Goal: Find contact information: Find contact information

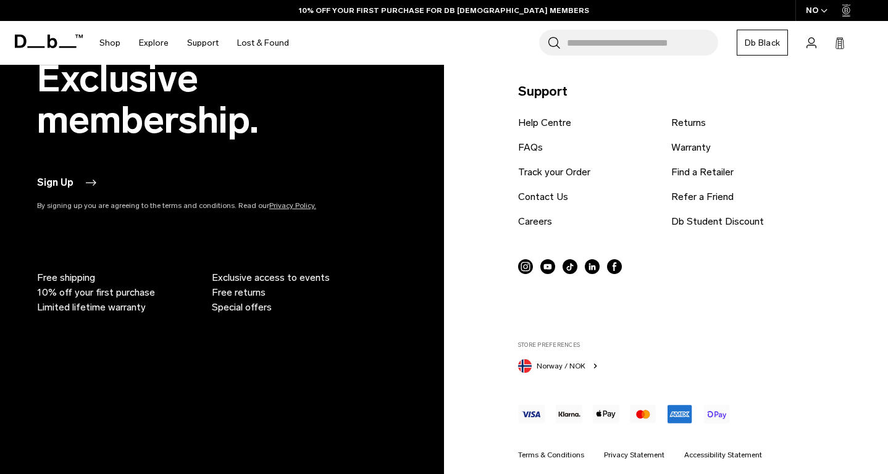
scroll to position [3893, 0]
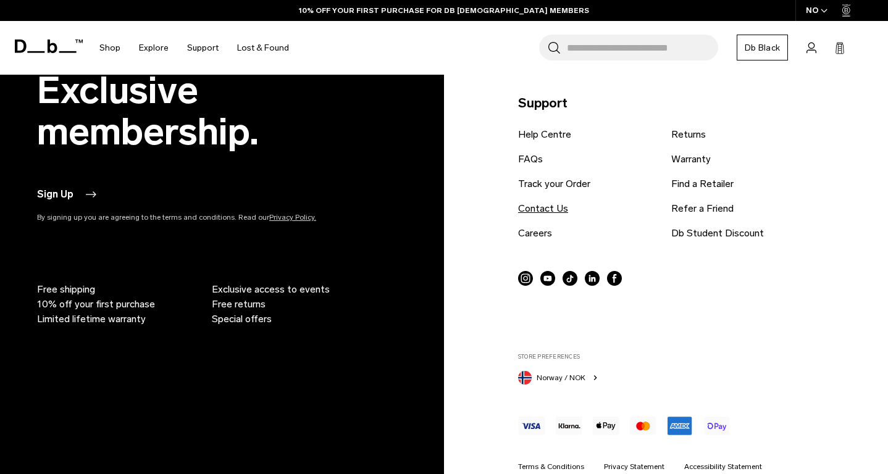
click at [549, 205] on link "Contact Us" at bounding box center [543, 208] width 50 height 15
